Goal: Transaction & Acquisition: Book appointment/travel/reservation

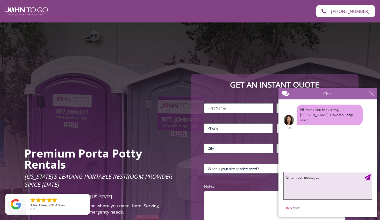
click at [292, 180] on textarea "type your message" at bounding box center [327, 186] width 88 height 27
type textarea "Hello, how much for a portable toilet on a new construction site in [GEOGRAPHIC…"
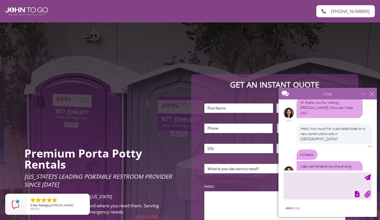
scroll to position [8, 0]
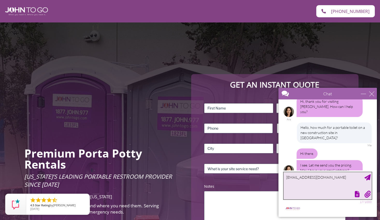
type textarea "[EMAIL_ADDRESS][DOMAIN_NAME]"
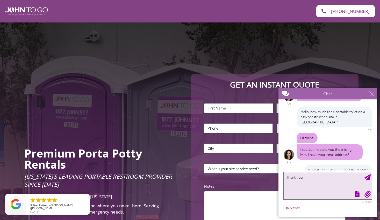
type textarea "Thank you!"
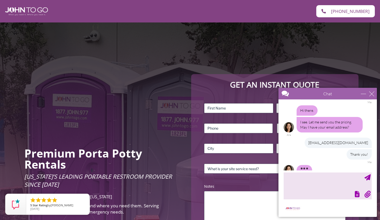
scroll to position [62, 0]
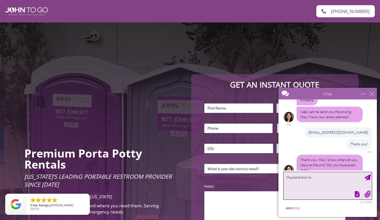
type textarea "Maybe [DATE]"
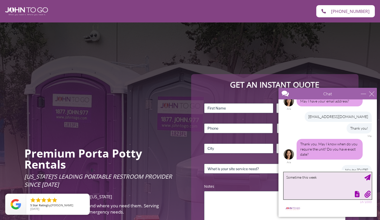
type textarea "Sometime this week"
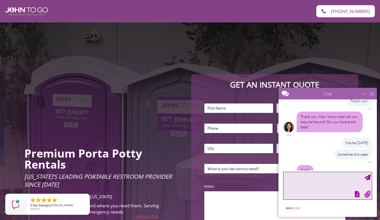
scroll to position [144, 0]
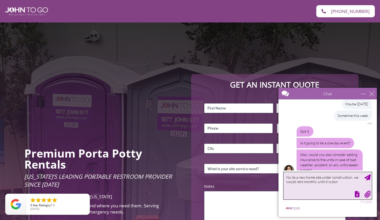
type textarea "No its a new home site under construction. we would rent monthly until it is do…"
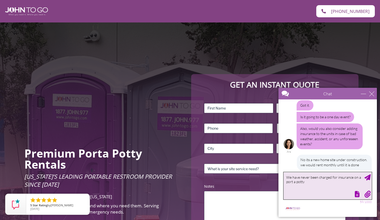
type textarea "We have never been charged for insurance on a port a potty"
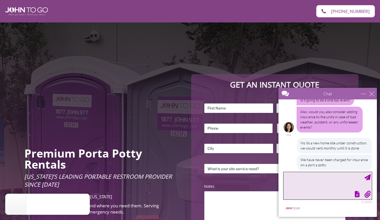
scroll to position [207, 0]
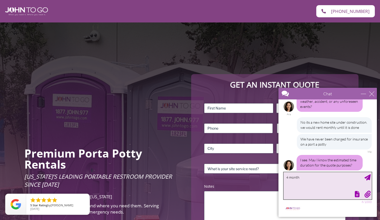
type textarea "4 months"
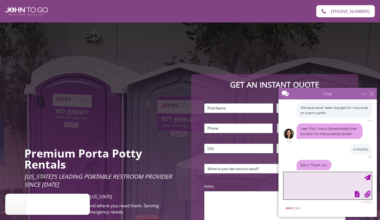
scroll to position [266, 0]
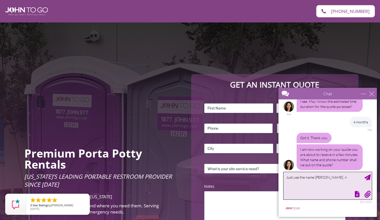
type textarea "Just use the name [PERSON_NAME]."
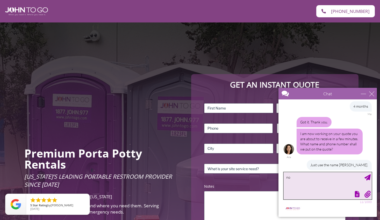
type textarea "n"
click at [365, 94] on div "minimize" at bounding box center [362, 93] width 5 height 5
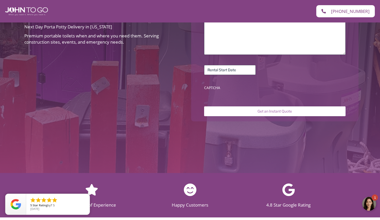
scroll to position [186, 0]
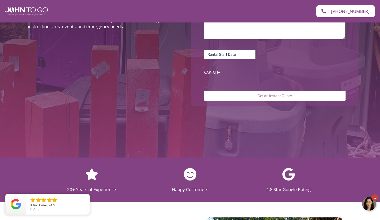
click at [367, 203] on div at bounding box center [369, 205] width 16 height 16
